Goal: Entertainment & Leisure: Browse casually

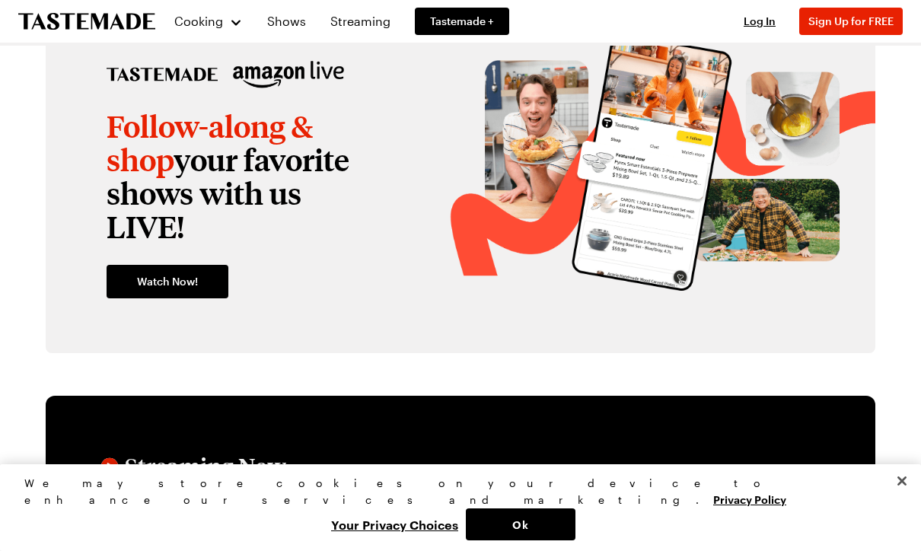
click at [293, 24] on link "Shows" at bounding box center [286, 21] width 57 height 43
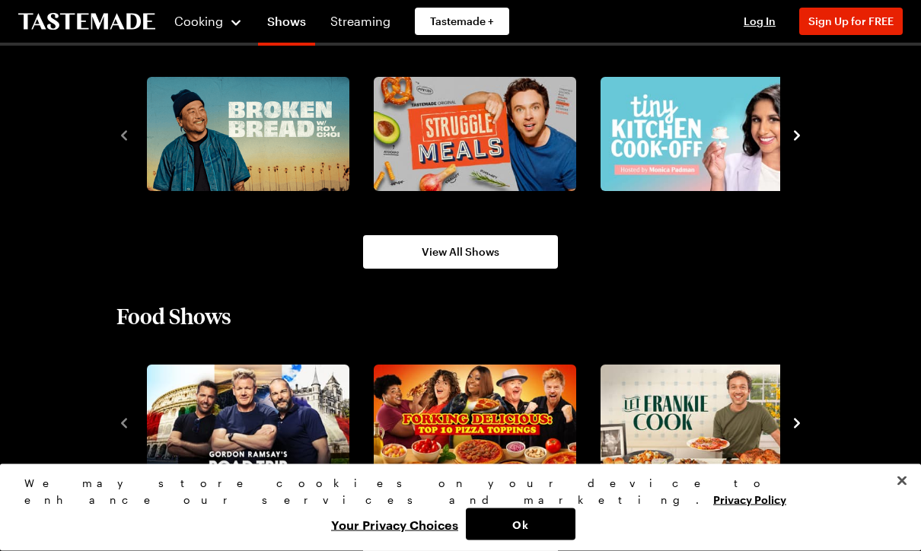
scroll to position [1039, 0]
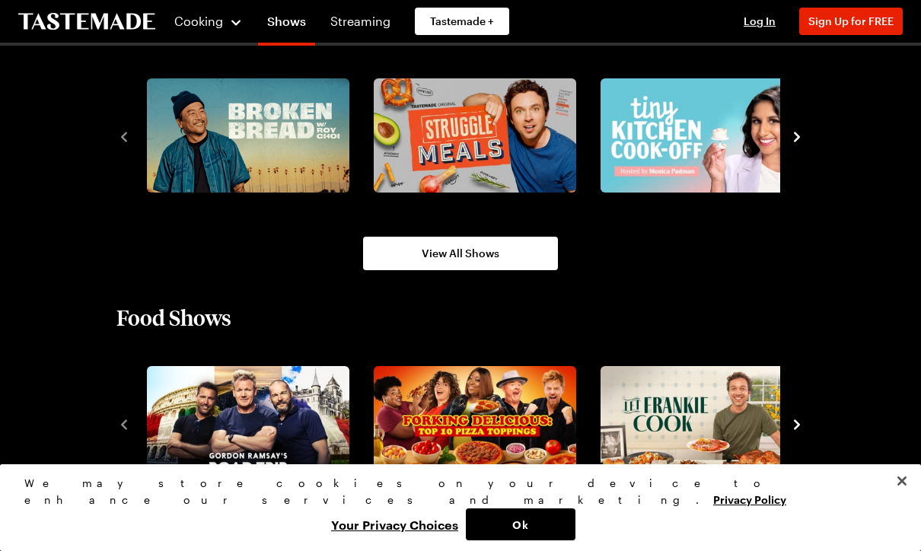
click at [466, 250] on span "View All Shows" at bounding box center [460, 253] width 78 height 15
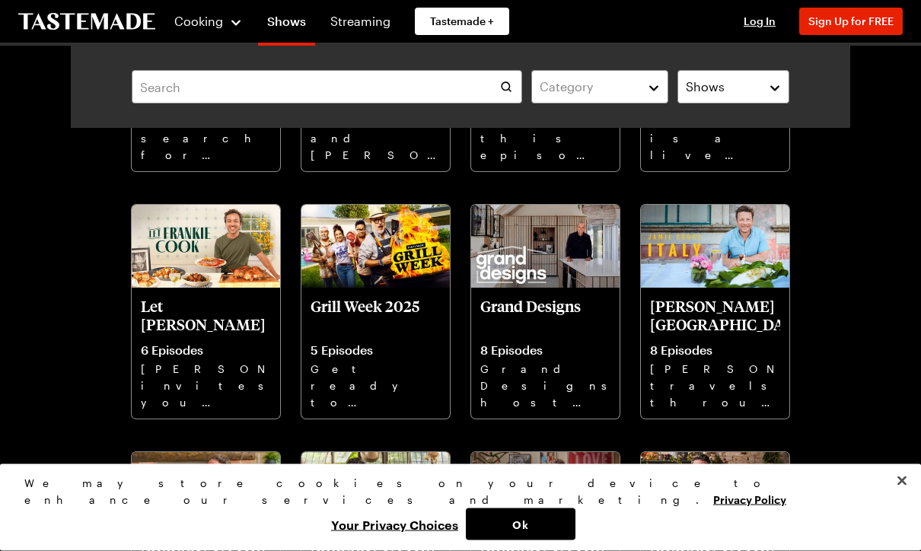
scroll to position [284, 0]
click at [372, 256] on img at bounding box center [375, 247] width 148 height 84
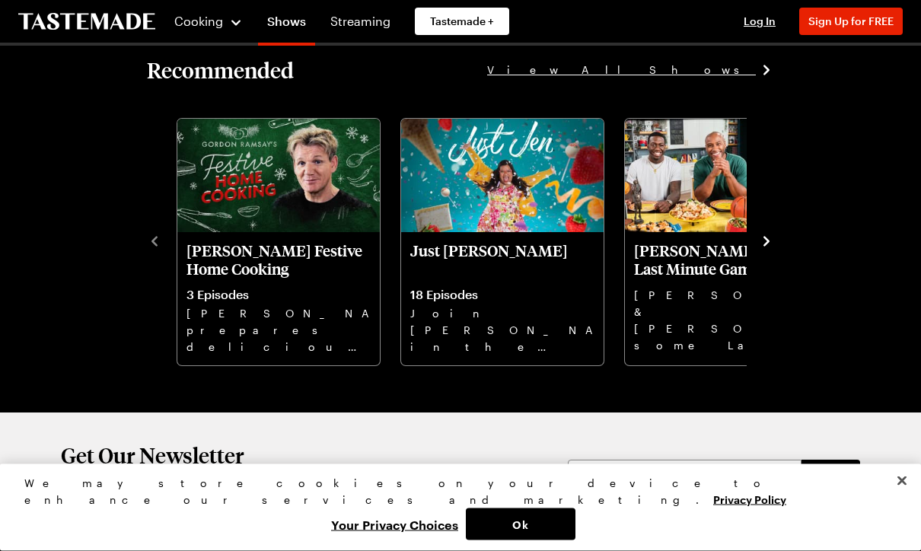
scroll to position [1633, 0]
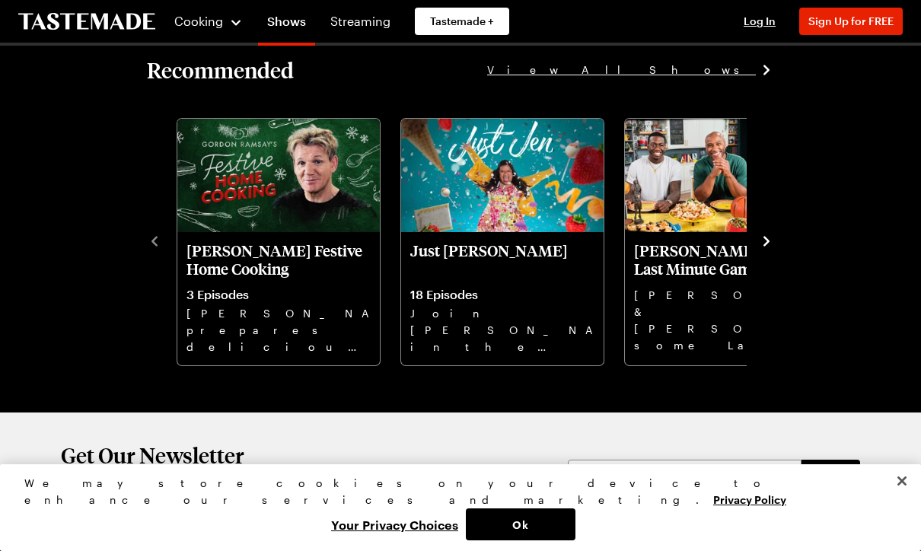
click at [762, 239] on icon "navigate to next item" at bounding box center [766, 241] width 15 height 15
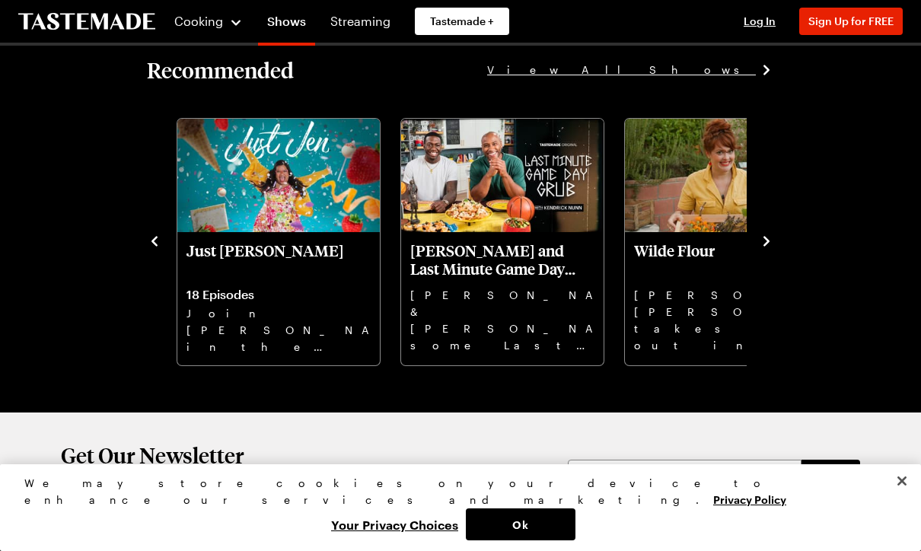
click at [767, 238] on icon "navigate to next item" at bounding box center [766, 241] width 15 height 15
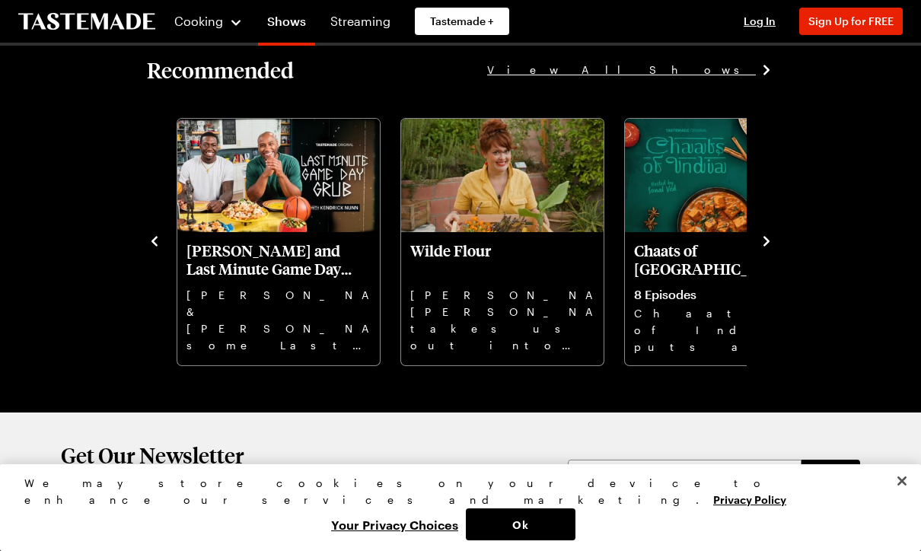
click at [768, 231] on button "navigate to next item" at bounding box center [766, 240] width 15 height 18
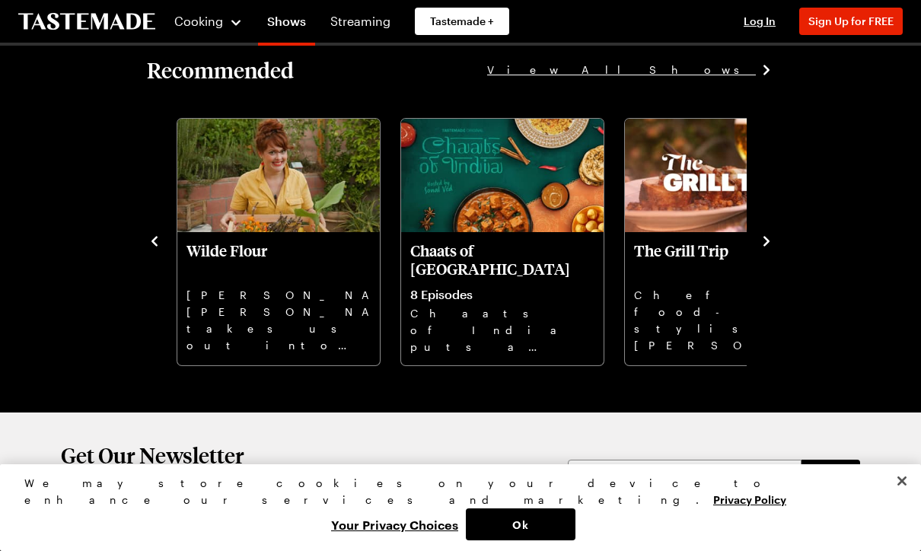
click at [759, 237] on icon "navigate to next item" at bounding box center [766, 241] width 15 height 15
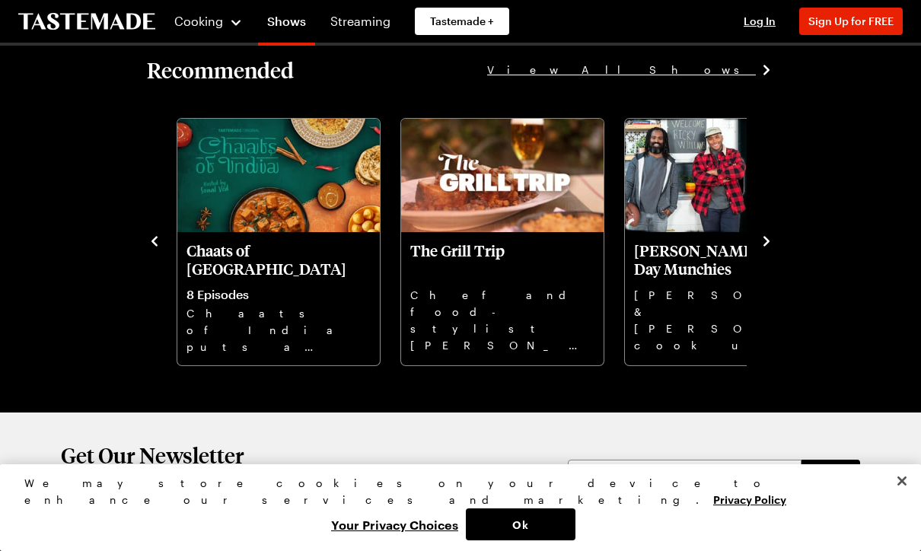
click at [772, 241] on icon "navigate to next item" at bounding box center [766, 241] width 15 height 15
